Goal: Transaction & Acquisition: Purchase product/service

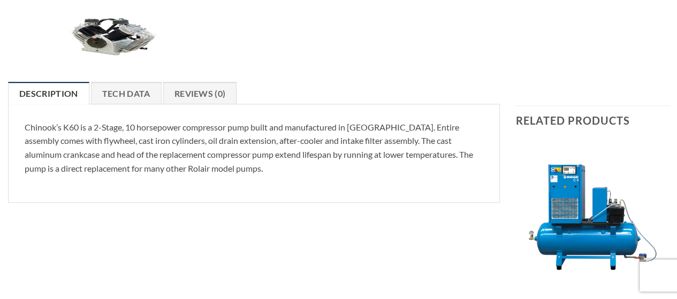
scroll to position [324, 0]
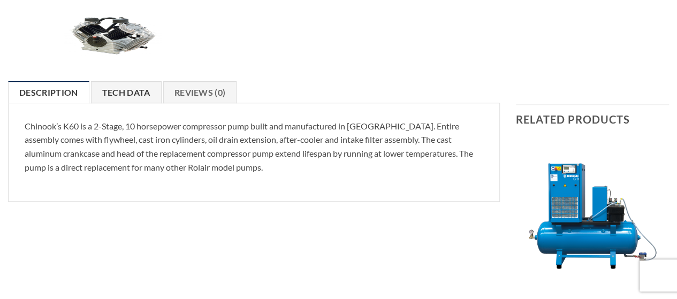
click at [136, 88] on link "Tech Data" at bounding box center [126, 92] width 71 height 22
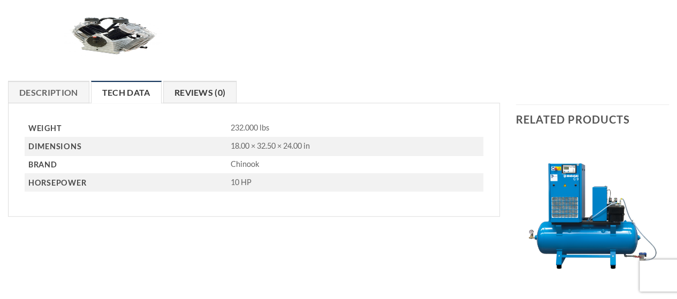
click at [187, 89] on link "Reviews (0)" at bounding box center [200, 92] width 74 height 22
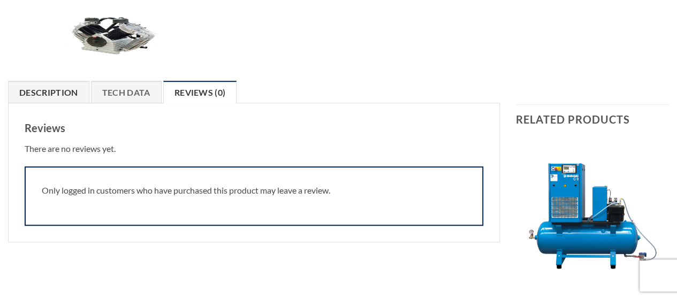
click at [77, 88] on link "Description" at bounding box center [48, 92] width 81 height 22
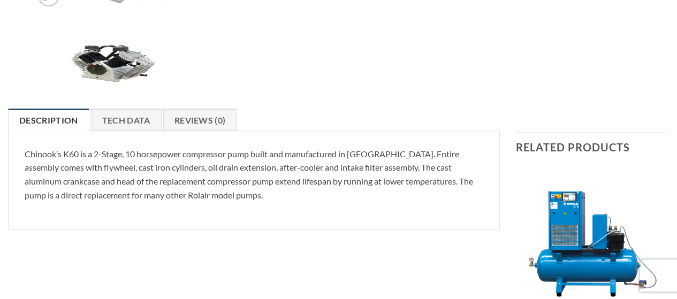
scroll to position [291, 0]
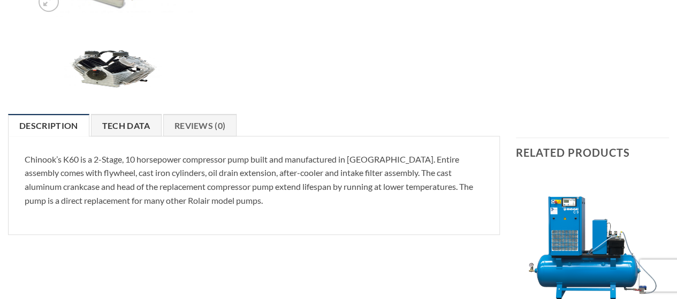
click at [124, 126] on link "Tech Data" at bounding box center [126, 125] width 71 height 22
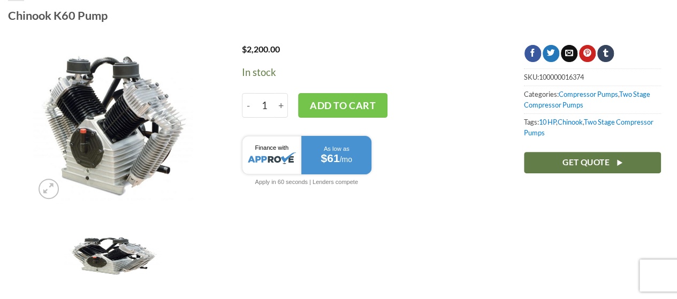
scroll to position [0, 0]
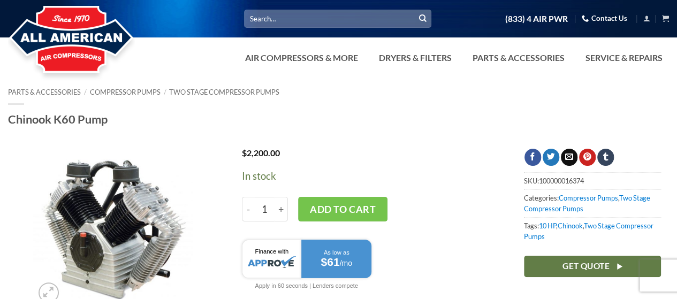
click at [609, 18] on link "Contact Us" at bounding box center [604, 18] width 45 height 17
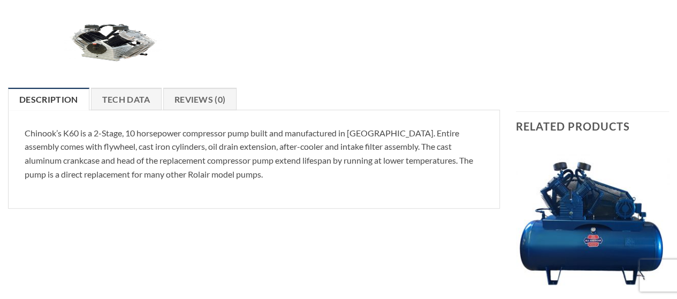
scroll to position [318, 0]
click at [131, 98] on link "Tech Data" at bounding box center [126, 98] width 71 height 22
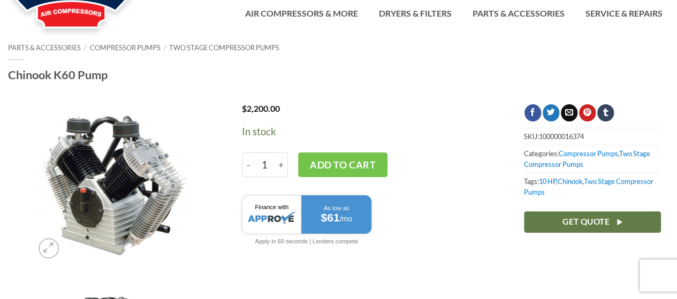
scroll to position [0, 0]
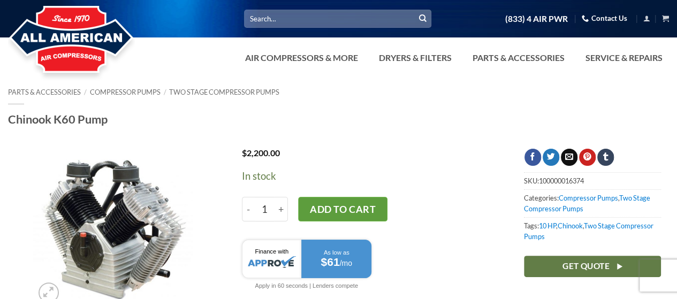
click at [367, 205] on button "Add to cart" at bounding box center [343, 209] width 90 height 25
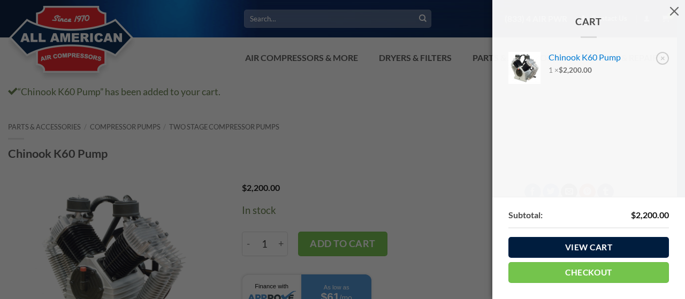
click at [583, 247] on link "View cart" at bounding box center [588, 247] width 161 height 21
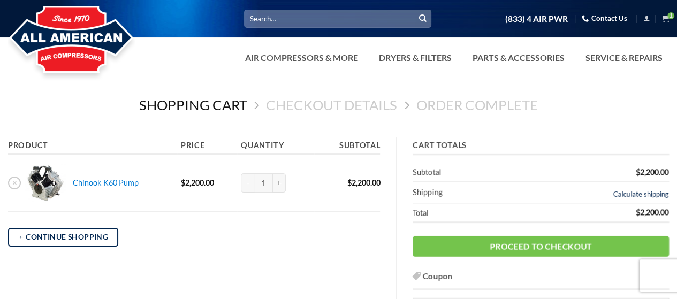
click at [630, 195] on link "Calculate shipping" at bounding box center [641, 194] width 56 height 9
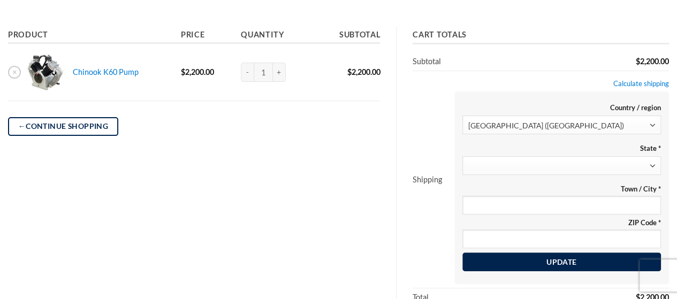
scroll to position [125, 0]
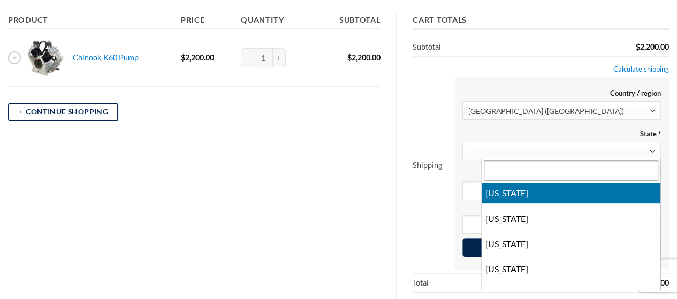
click at [654, 151] on span at bounding box center [652, 151] width 16 height 19
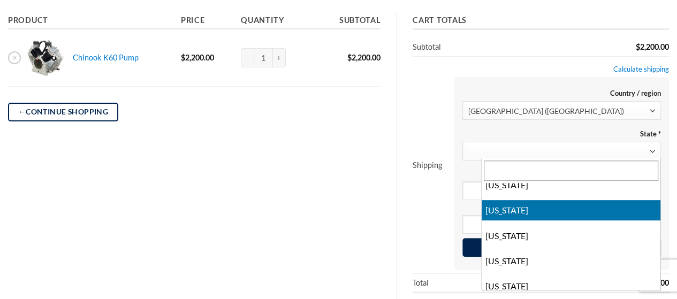
scroll to position [547, 0]
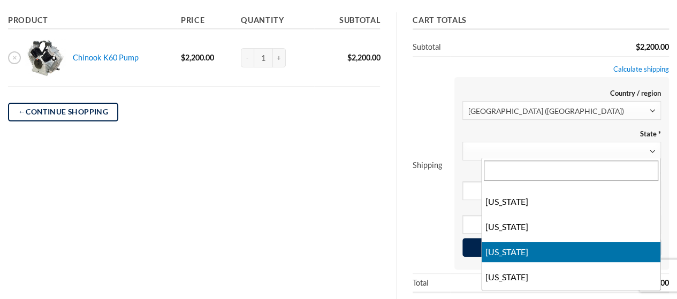
select select "MS"
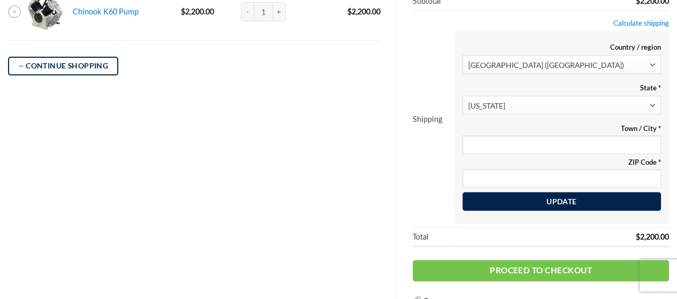
scroll to position [173, 0]
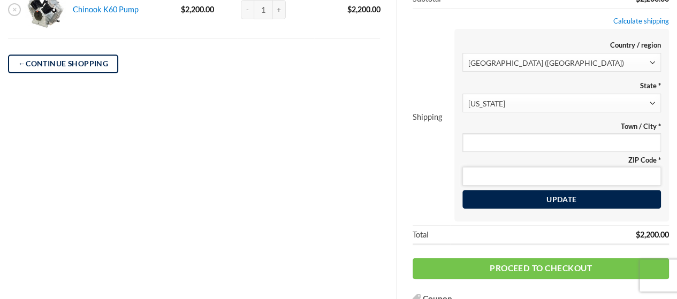
click at [539, 176] on input "ZIP Code *" at bounding box center [561, 176] width 199 height 19
click at [546, 144] on input "Town / City *" at bounding box center [561, 142] width 199 height 19
type input "r"
type input "RAYMOND"
click at [511, 174] on input "ZIP Code *" at bounding box center [561, 176] width 199 height 19
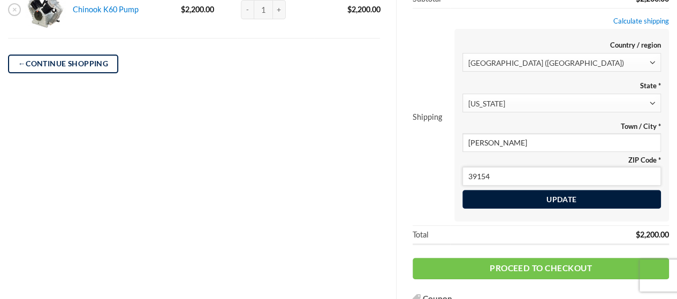
type input "39154"
click at [547, 196] on button "Update" at bounding box center [561, 198] width 199 height 19
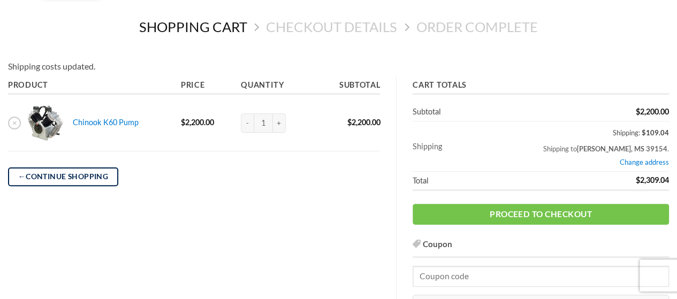
scroll to position [71, 0]
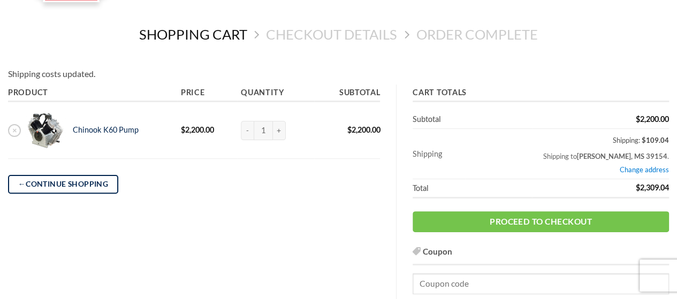
click at [90, 130] on link "Chinook K60 Pump" at bounding box center [106, 129] width 66 height 9
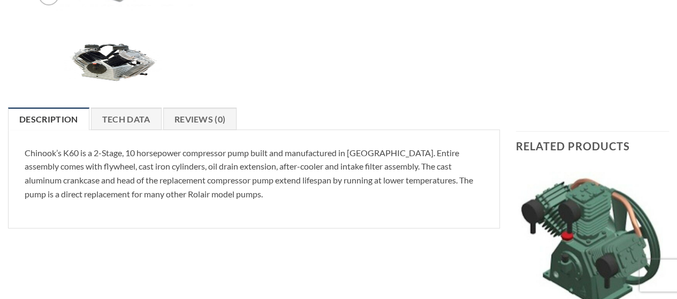
scroll to position [301, 0]
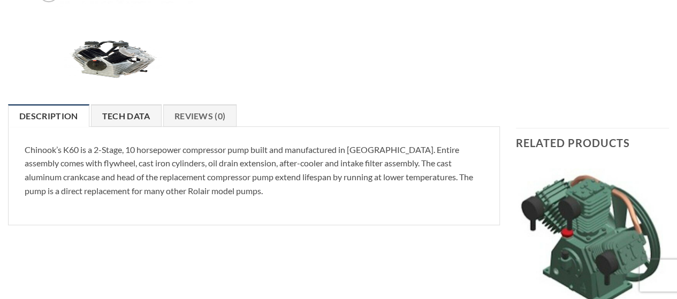
click at [127, 118] on link "Tech Data" at bounding box center [126, 115] width 71 height 22
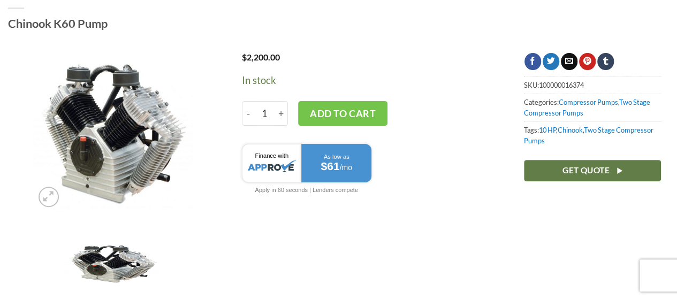
scroll to position [0, 0]
